Goal: Task Accomplishment & Management: Use online tool/utility

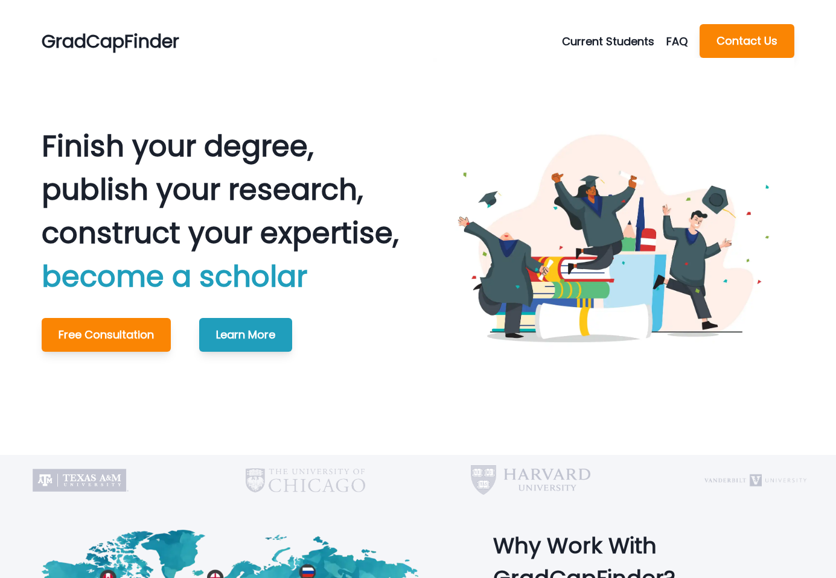
click at [592, 43] on button "Current Students" at bounding box center [614, 41] width 104 height 16
drag, startPoint x: 590, startPoint y: 57, endPoint x: 591, endPoint y: 66, distance: 9.1
click at [590, 64] on div "Schedule Meeting Make A Payment" at bounding box center [630, 81] width 135 height 54
click at [591, 66] on button "Schedule Meeting" at bounding box center [631, 71] width 134 height 22
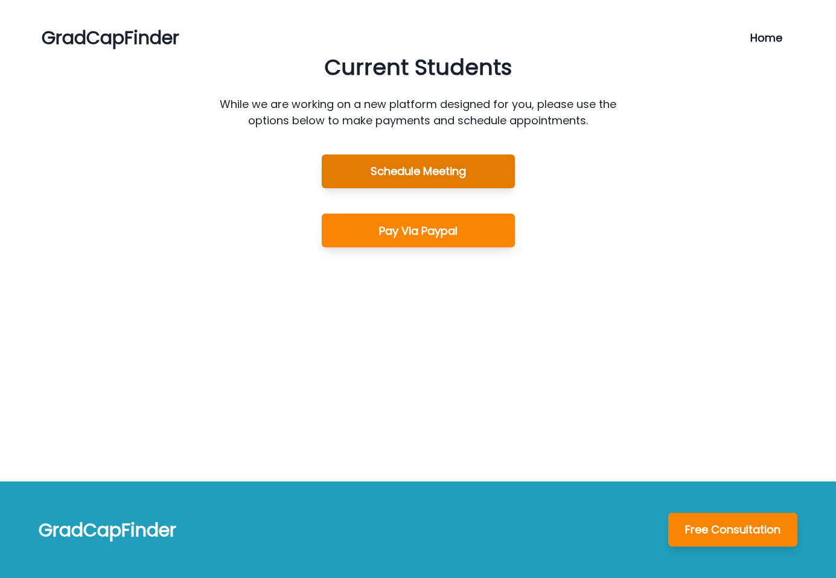
click at [423, 171] on button "Schedule Meeting" at bounding box center [418, 172] width 193 height 34
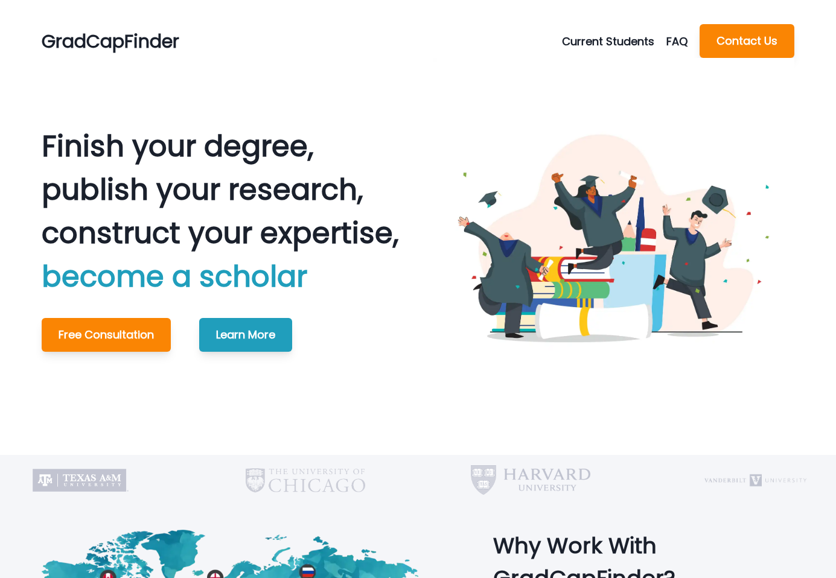
click at [610, 38] on button "Current Students" at bounding box center [614, 41] width 104 height 16
click at [598, 73] on button "Schedule Meeting" at bounding box center [631, 71] width 134 height 22
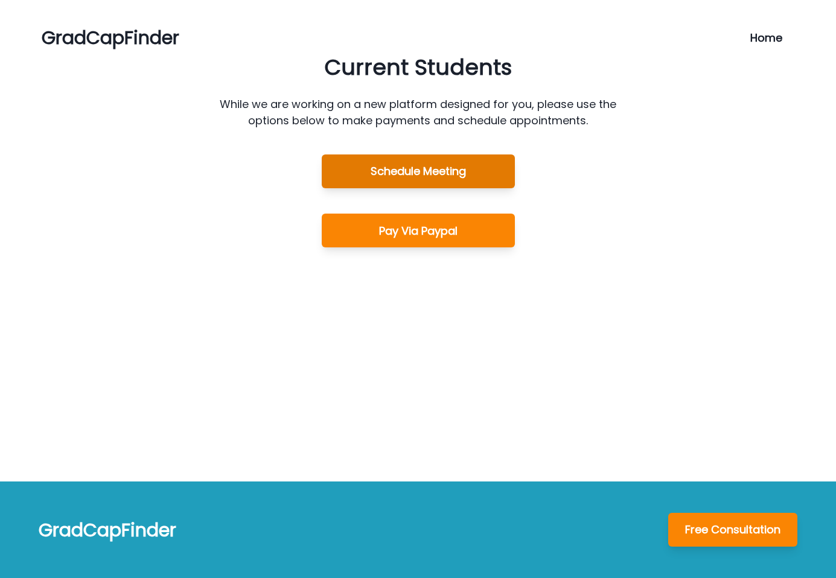
click at [438, 171] on button "Schedule Meeting" at bounding box center [418, 172] width 193 height 34
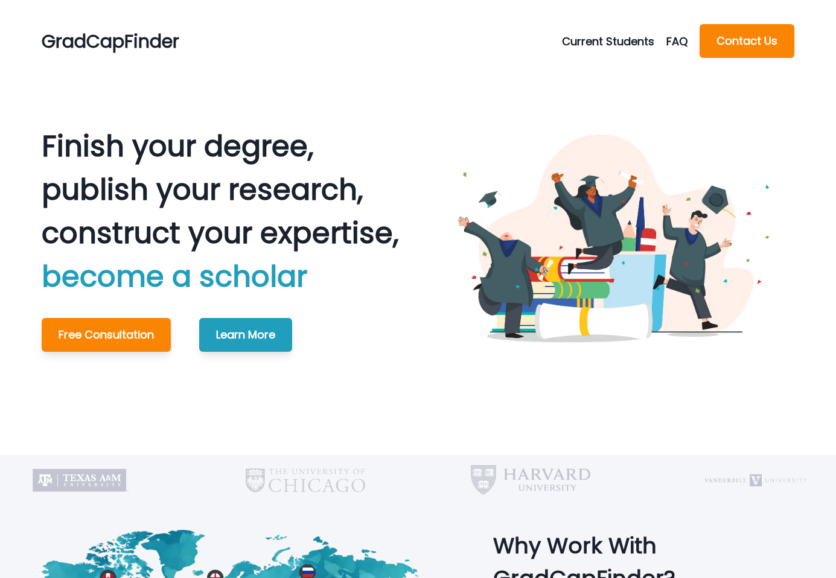
click at [590, 39] on button "Current Students" at bounding box center [614, 41] width 104 height 16
click at [591, 69] on button "Schedule Meeting" at bounding box center [631, 71] width 134 height 22
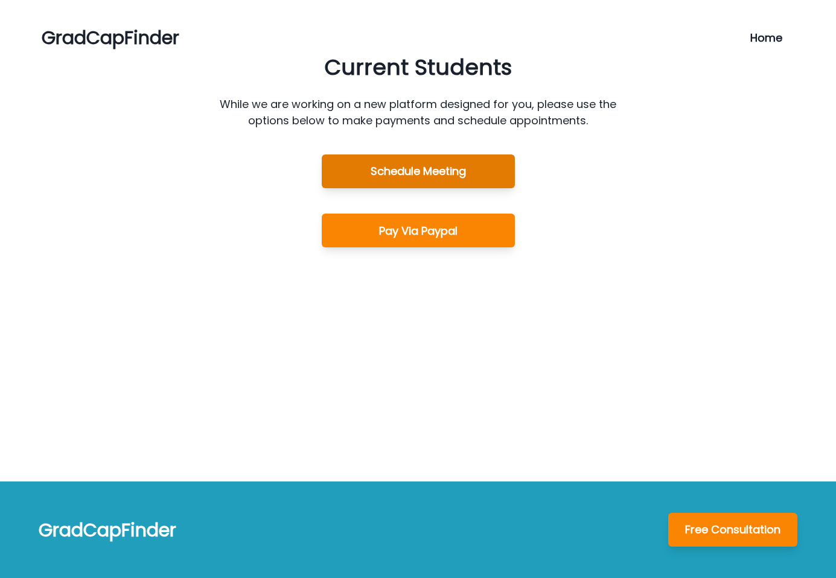
click at [455, 174] on button "Schedule Meeting" at bounding box center [418, 172] width 193 height 34
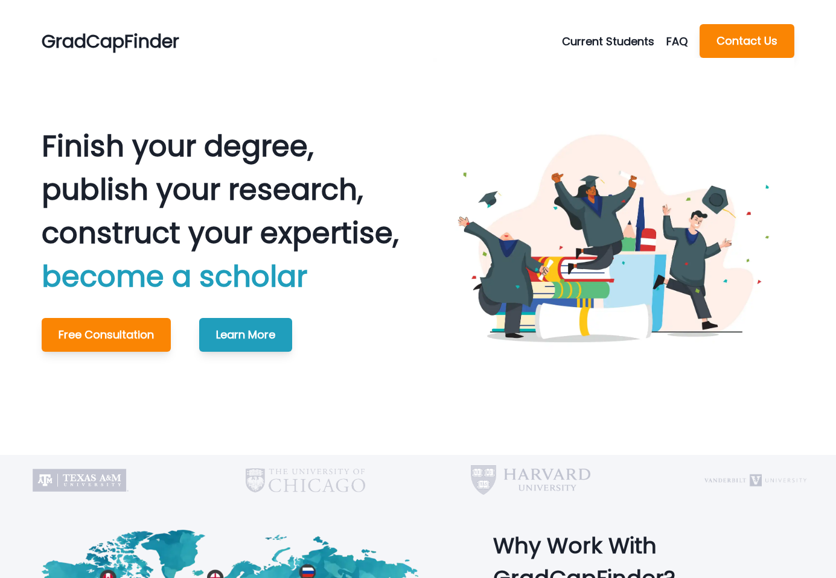
click at [612, 35] on button "Current Students" at bounding box center [614, 41] width 104 height 16
click at [611, 65] on button "Schedule Meeting" at bounding box center [631, 71] width 134 height 22
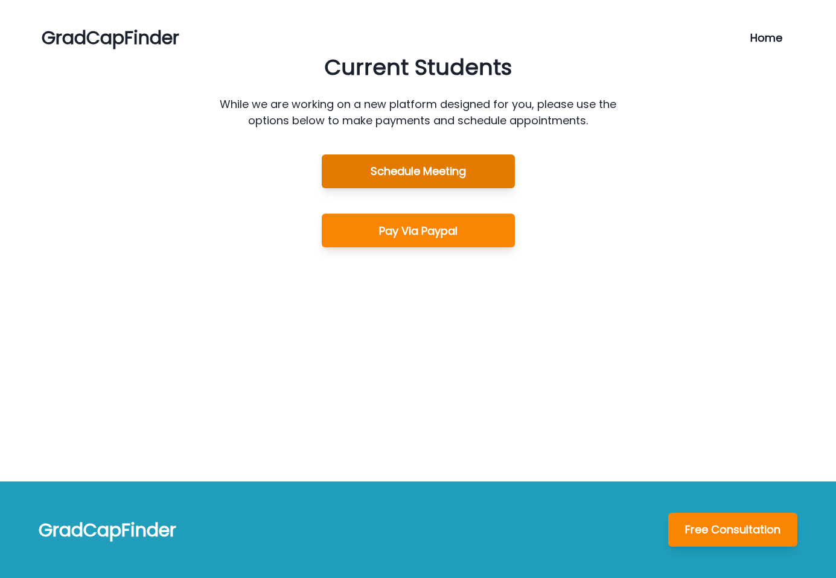
click at [475, 170] on button "Schedule Meeting" at bounding box center [418, 172] width 193 height 34
